Goal: Task Accomplishment & Management: Use online tool/utility

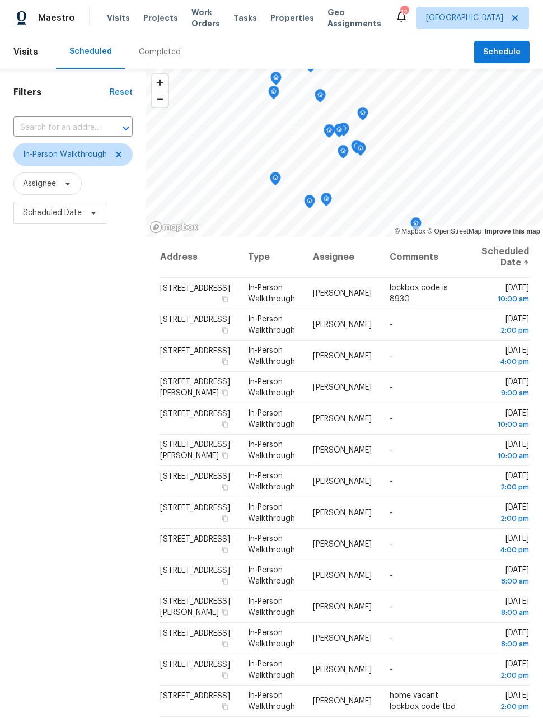
scroll to position [188, 0]
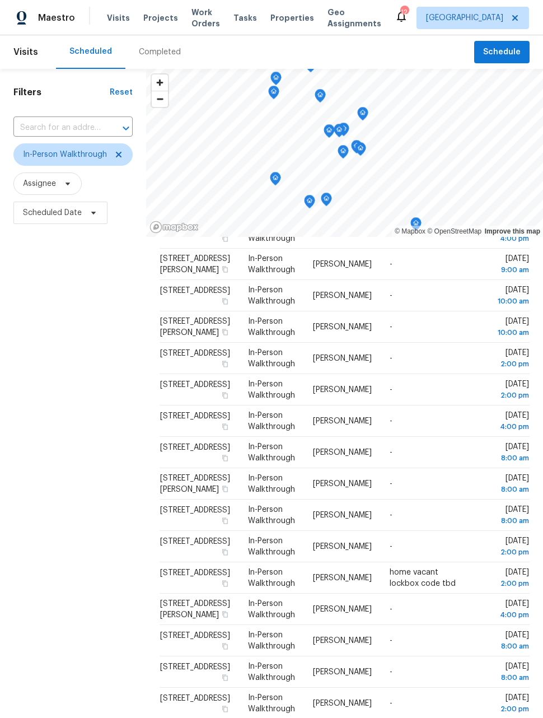
click at [49, 16] on span "Maestro" at bounding box center [56, 17] width 37 height 11
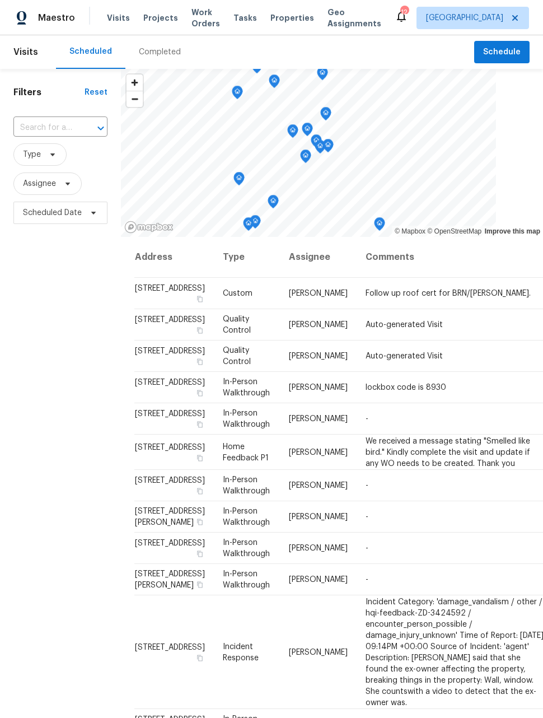
click at [197, 17] on span "Work Orders" at bounding box center [206, 18] width 29 height 22
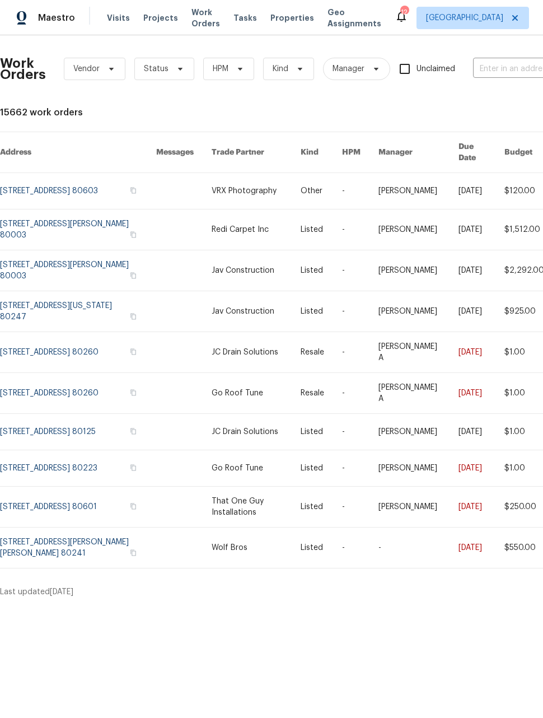
click at [503, 68] on input "text" at bounding box center [529, 68] width 112 height 17
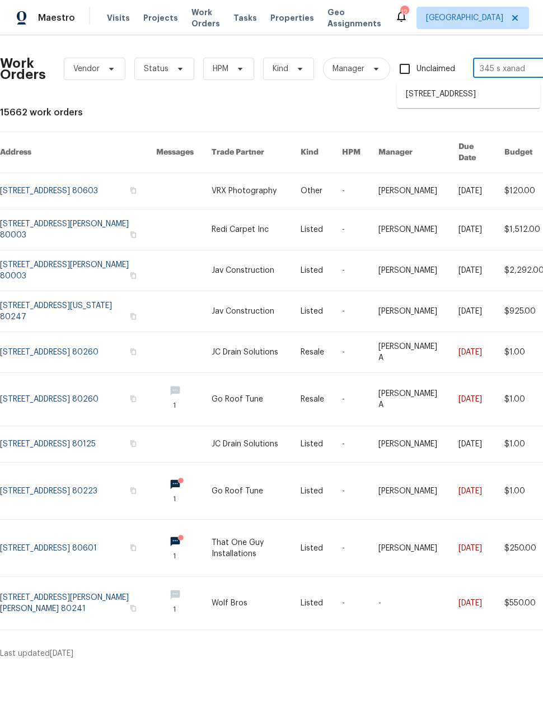
type input "345 s xanadu"
click at [483, 104] on li "[STREET_ADDRESS]" at bounding box center [468, 94] width 143 height 18
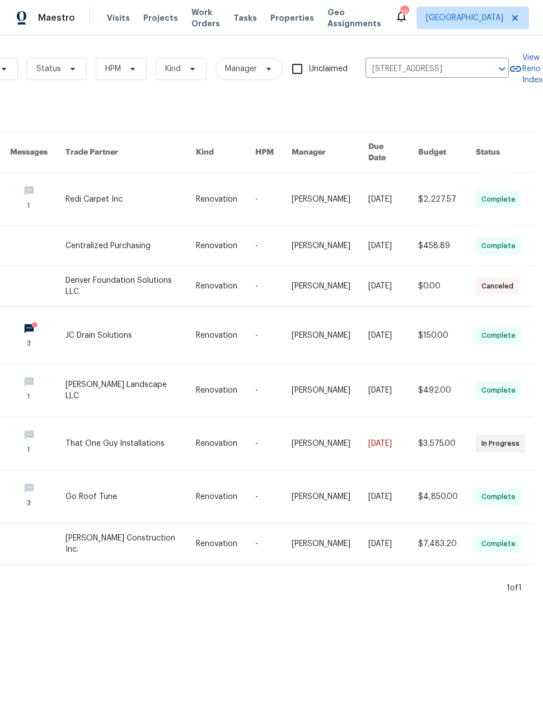
scroll to position [0, 108]
click at [123, 193] on link at bounding box center [131, 199] width 130 height 53
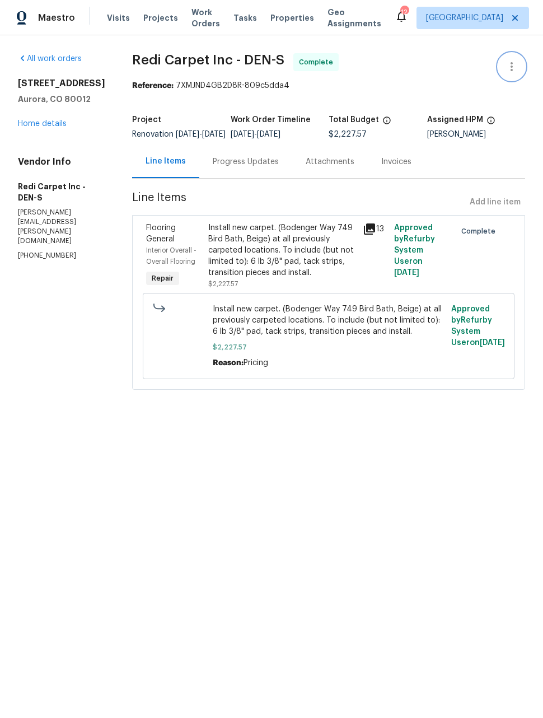
click at [508, 71] on icon "button" at bounding box center [511, 66] width 13 height 13
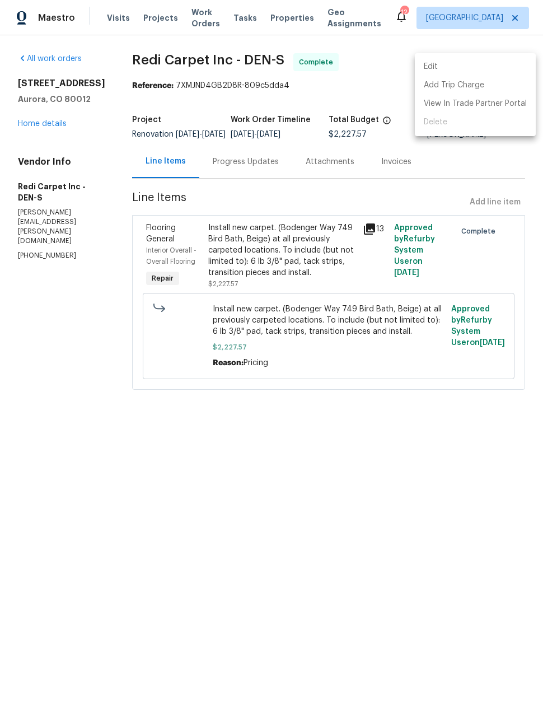
click at [47, 122] on div at bounding box center [271, 359] width 543 height 718
click at [46, 120] on link "Home details" at bounding box center [42, 124] width 49 height 8
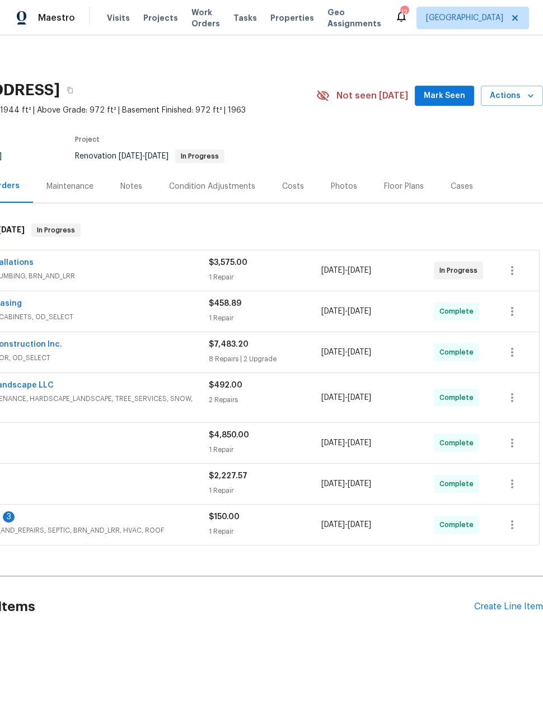
scroll to position [0, 90]
click at [521, 94] on span "Actions" at bounding box center [512, 96] width 44 height 14
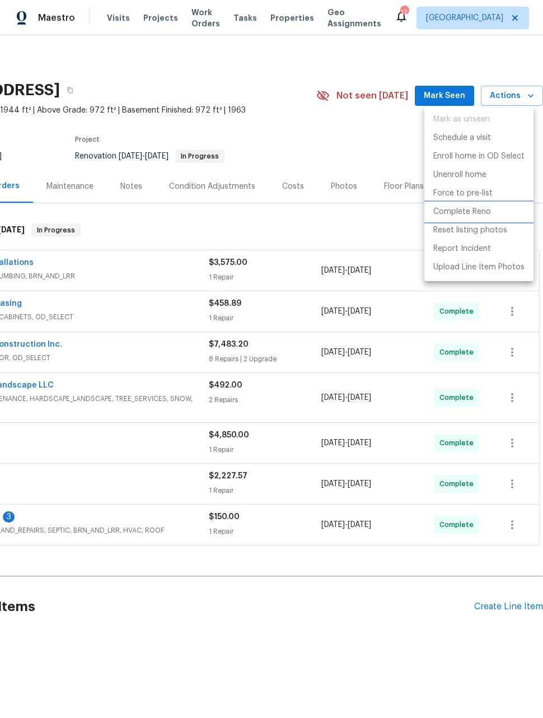
click at [475, 211] on p "Complete Reno" at bounding box center [462, 212] width 58 height 12
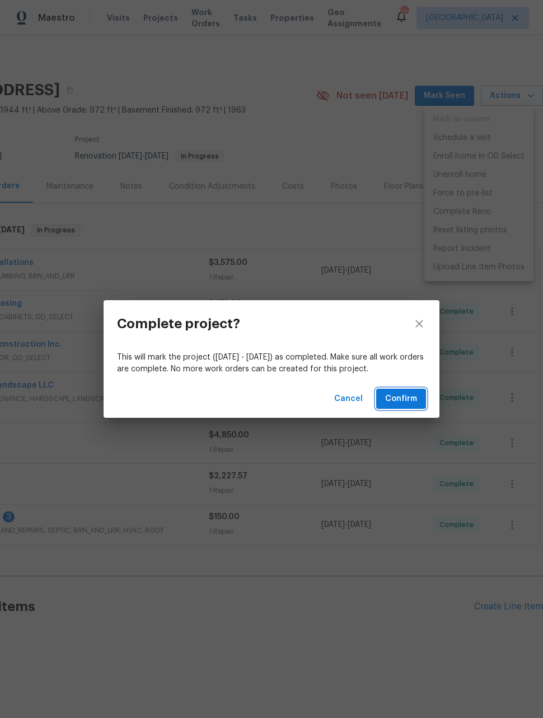
click at [411, 399] on span "Confirm" at bounding box center [401, 399] width 32 height 14
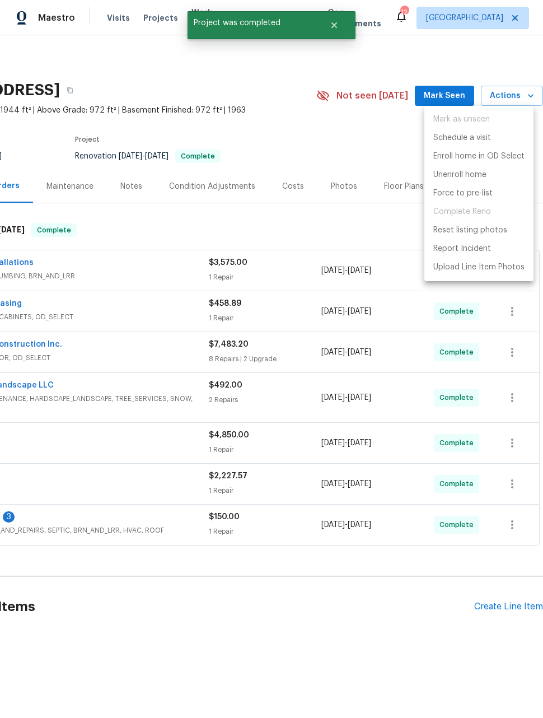
click at [369, 625] on div at bounding box center [271, 359] width 543 height 718
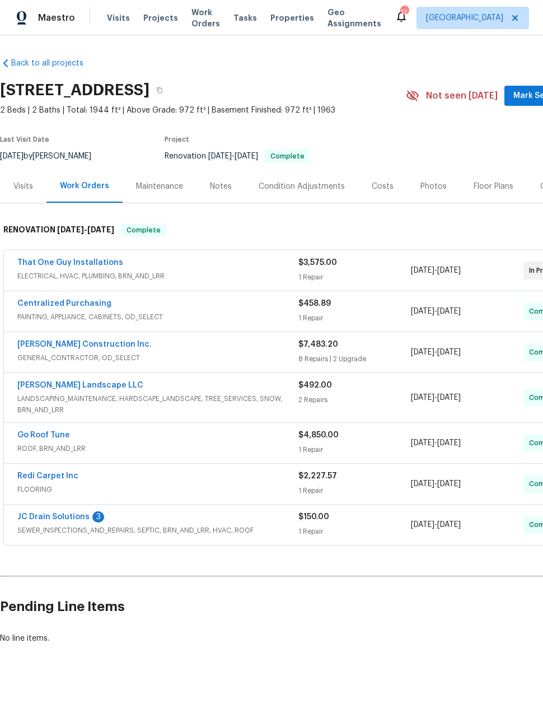
scroll to position [0, 0]
click at [214, 190] on div "Notes" at bounding box center [221, 186] width 22 height 11
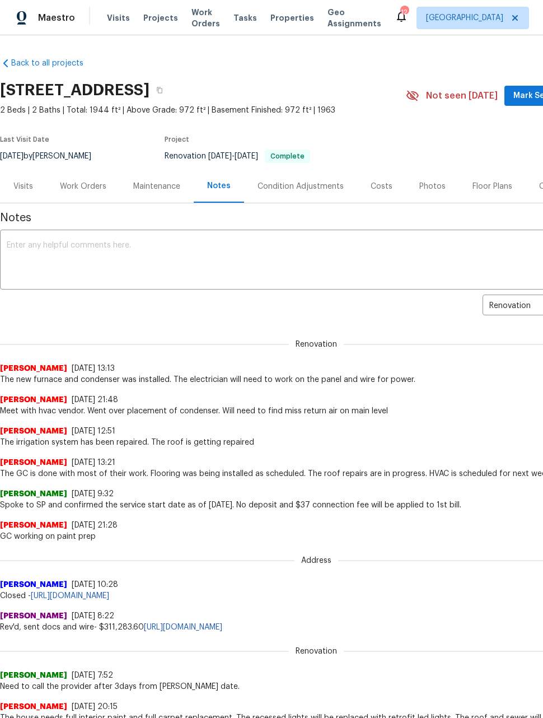
click at [216, 254] on textarea at bounding box center [316, 260] width 619 height 39
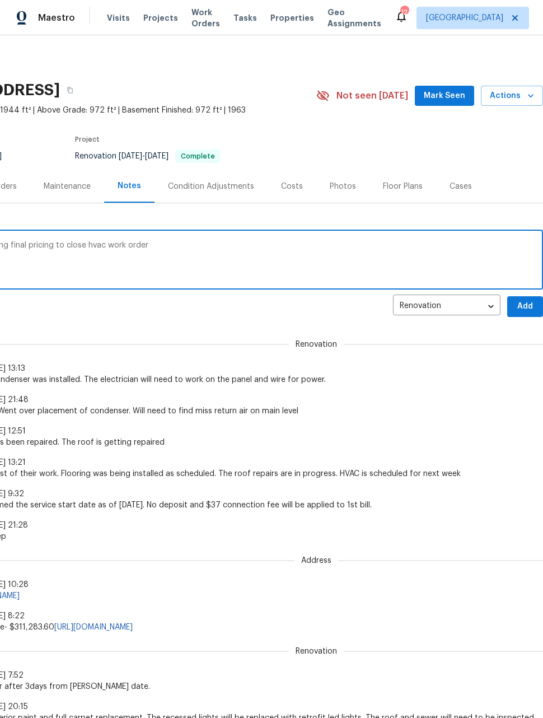
scroll to position [0, 90]
type textarea "The job is done. Pending final pricing to close hvac work order"
click at [527, 307] on span "Add" at bounding box center [525, 307] width 18 height 14
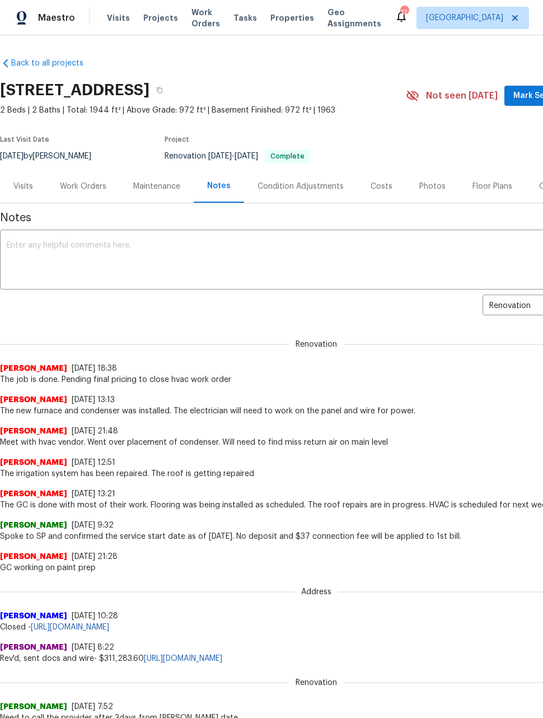
scroll to position [0, 0]
click at [46, 22] on span "Maestro" at bounding box center [56, 17] width 37 height 11
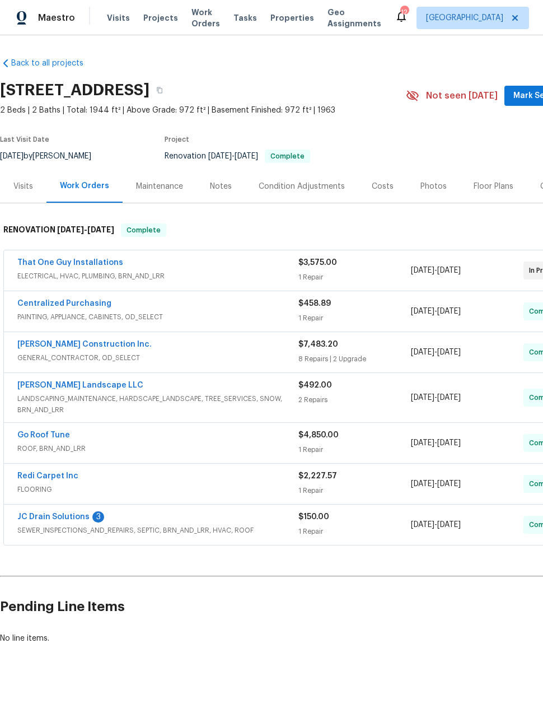
click at [436, 186] on div "Photos" at bounding box center [434, 186] width 26 height 11
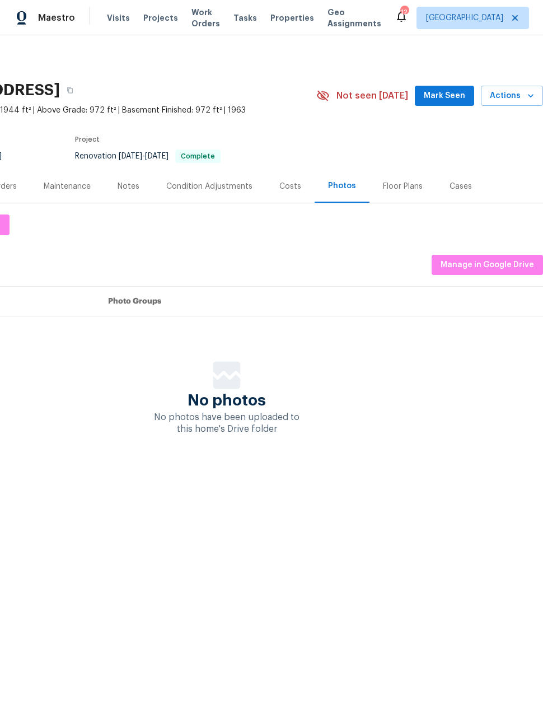
scroll to position [0, 90]
click at [448, 99] on span "Mark Seen" at bounding box center [444, 96] width 41 height 14
click at [503, 266] on span "Manage in Google Drive" at bounding box center [488, 265] width 94 height 14
click at [477, 502] on html "Maestro Visits Projects Work Orders Tasks Properties Geo Assignments 12 Denver …" at bounding box center [271, 251] width 543 height 502
click at [501, 260] on span "Manage in Google Drive" at bounding box center [488, 265] width 94 height 14
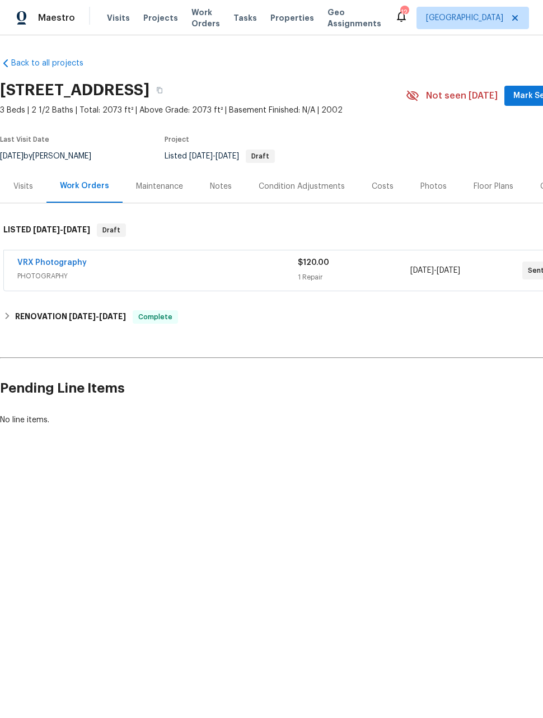
click at [426, 186] on div "Photos" at bounding box center [434, 186] width 26 height 11
